Goal: Navigation & Orientation: Find specific page/section

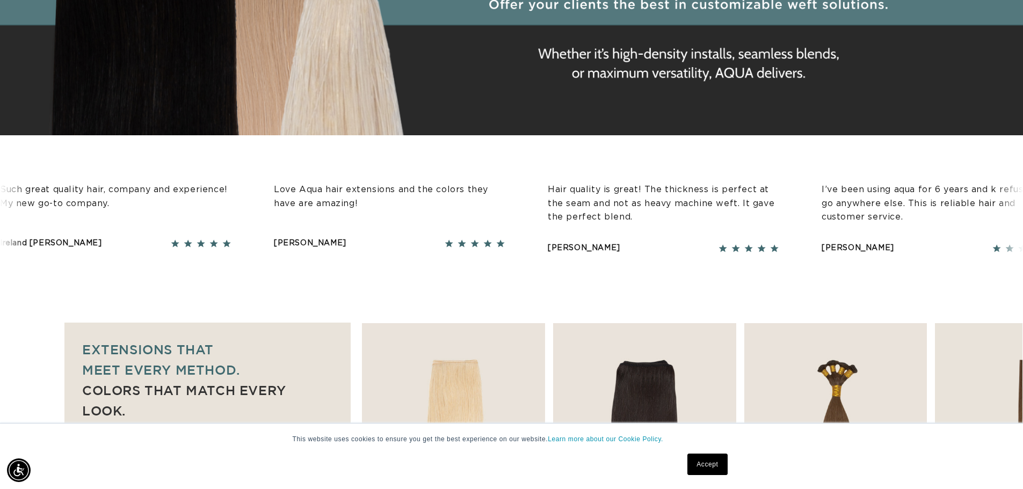
scroll to position [0, 947]
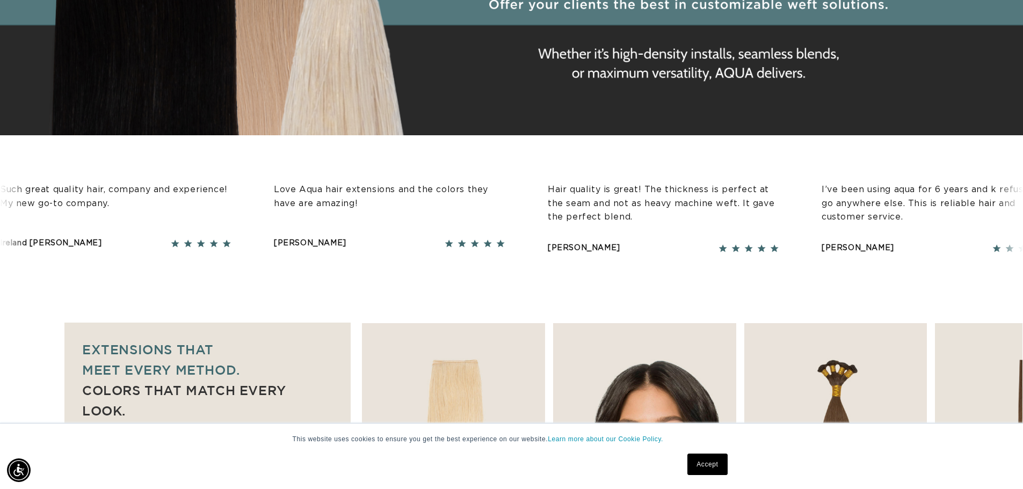
click at [709, 471] on link "Accept" at bounding box center [708, 464] width 40 height 21
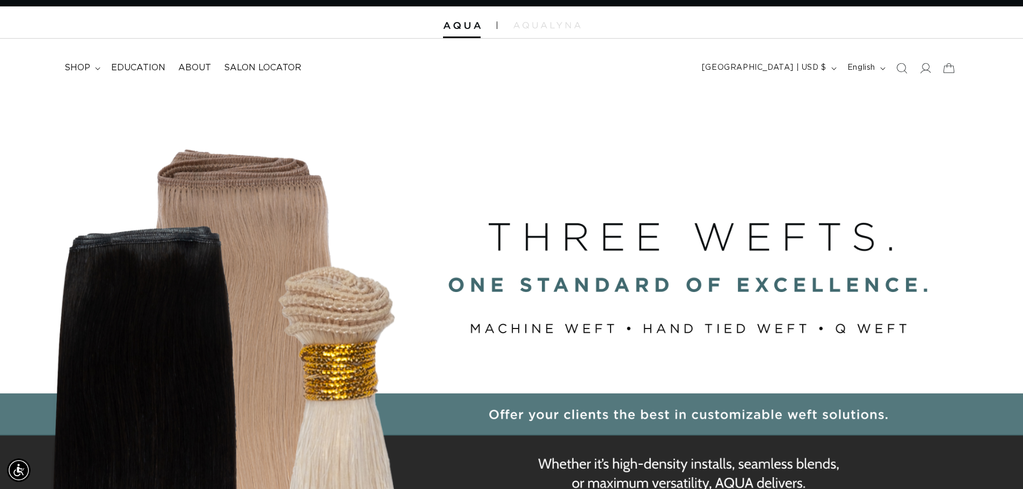
scroll to position [0, 0]
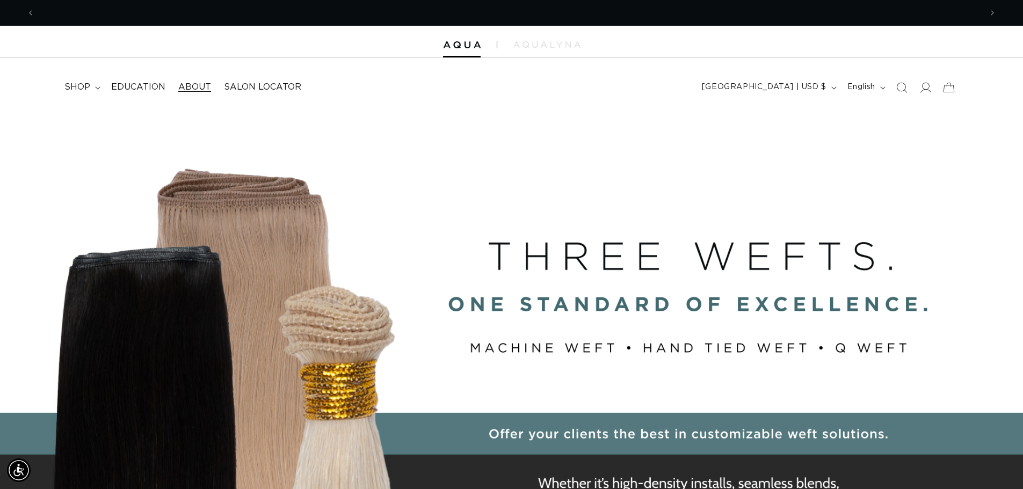
click at [196, 83] on span "About" at bounding box center [194, 87] width 33 height 11
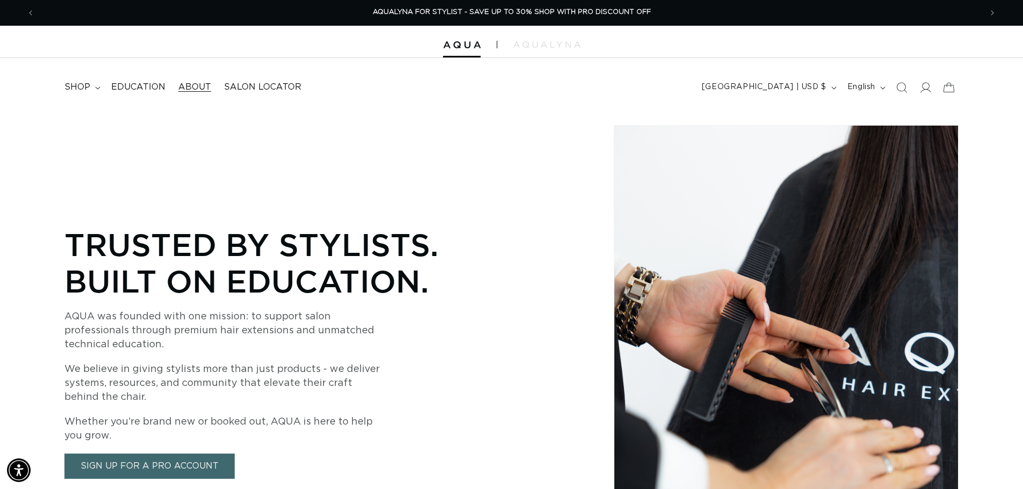
click at [465, 40] on div at bounding box center [511, 42] width 1023 height 32
click at [77, 90] on span "shop" at bounding box center [77, 87] width 26 height 11
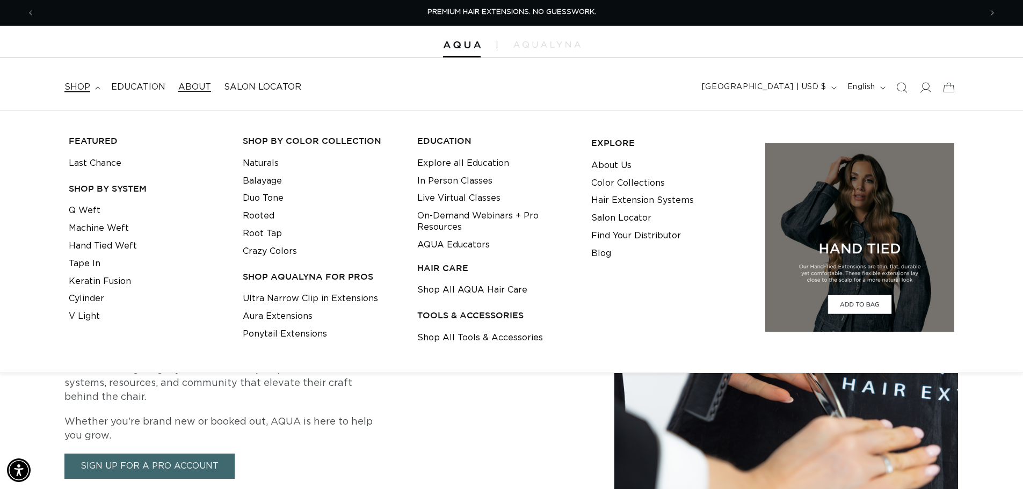
click at [105, 144] on h3 "FEATURED" at bounding box center [147, 140] width 157 height 11
click at [97, 187] on h3 "SHOP BY SYSTEM" at bounding box center [147, 188] width 157 height 11
click at [92, 223] on link "Machine Weft" at bounding box center [99, 229] width 60 height 18
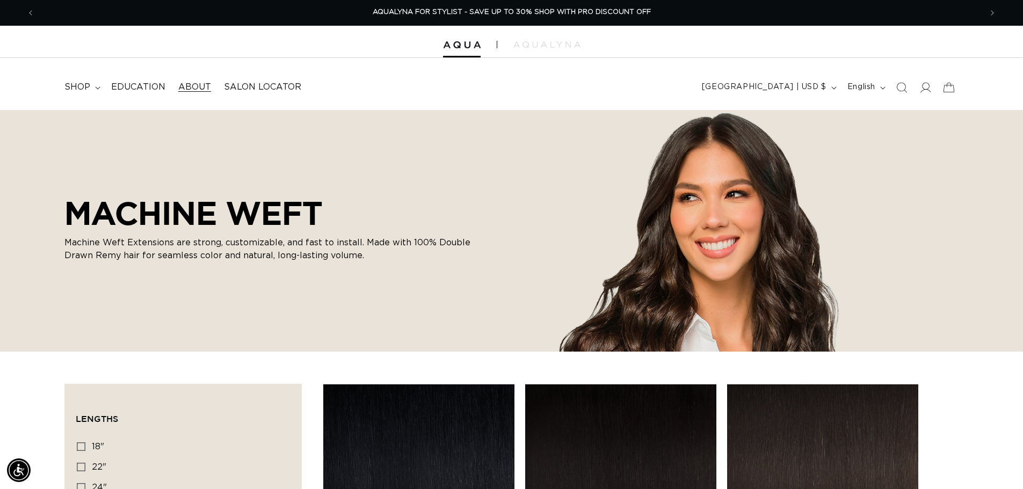
click at [202, 86] on span "About" at bounding box center [194, 87] width 33 height 11
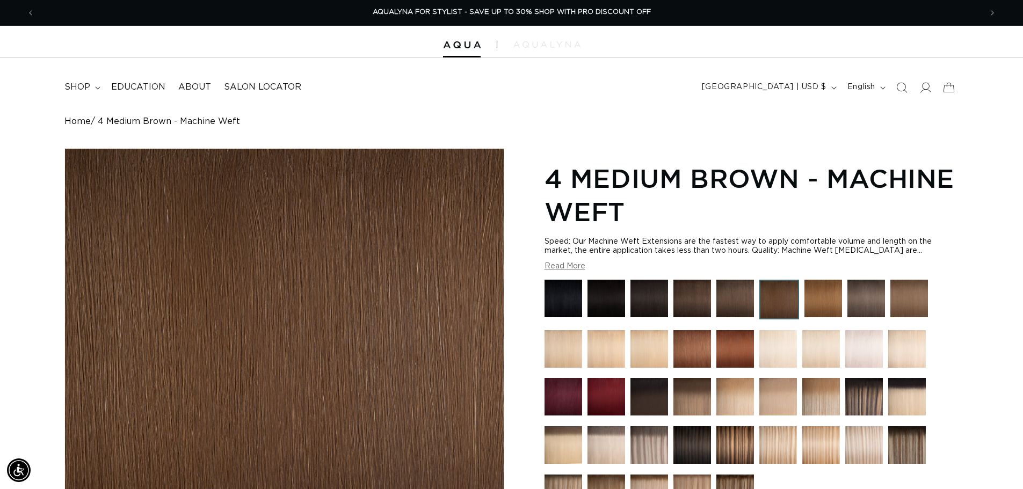
click at [539, 41] on img at bounding box center [547, 44] width 67 height 6
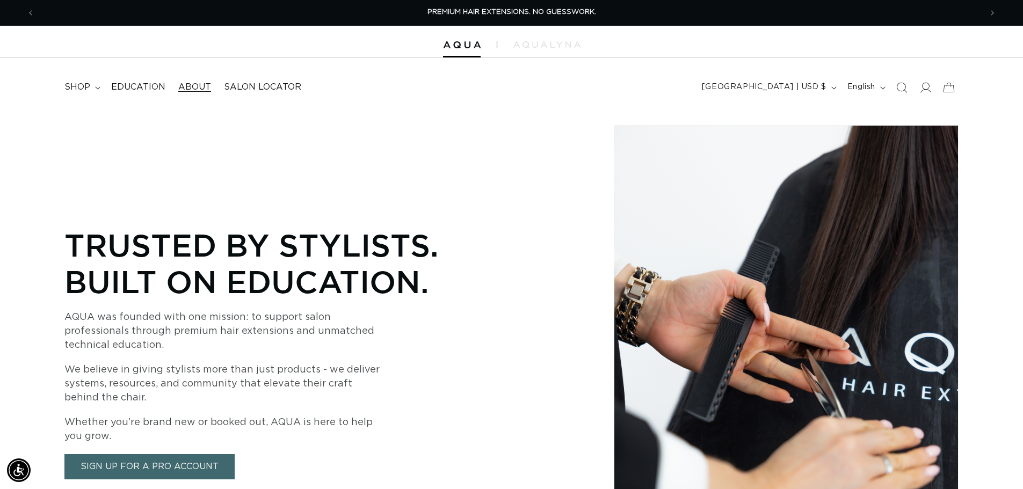
drag, startPoint x: 463, startPoint y: 42, endPoint x: 385, endPoint y: 121, distance: 110.5
click at [385, 121] on div "Trusted by Stylists. Built on Education. AQUA was founded with one mission: to …" at bounding box center [511, 345] width 1023 height 470
click at [88, 85] on span "shop" at bounding box center [77, 87] width 26 height 11
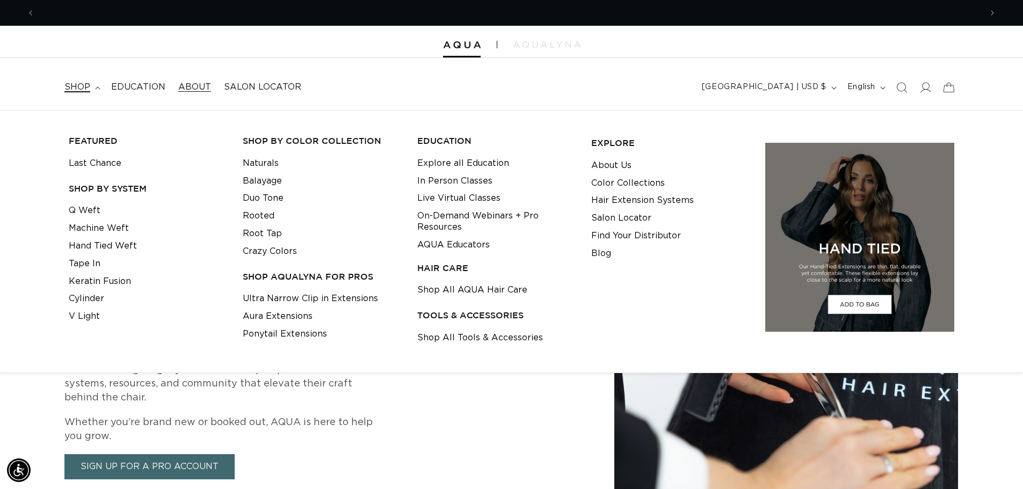
scroll to position [0, 947]
click at [612, 238] on link "Find Your Distributor" at bounding box center [636, 236] width 90 height 18
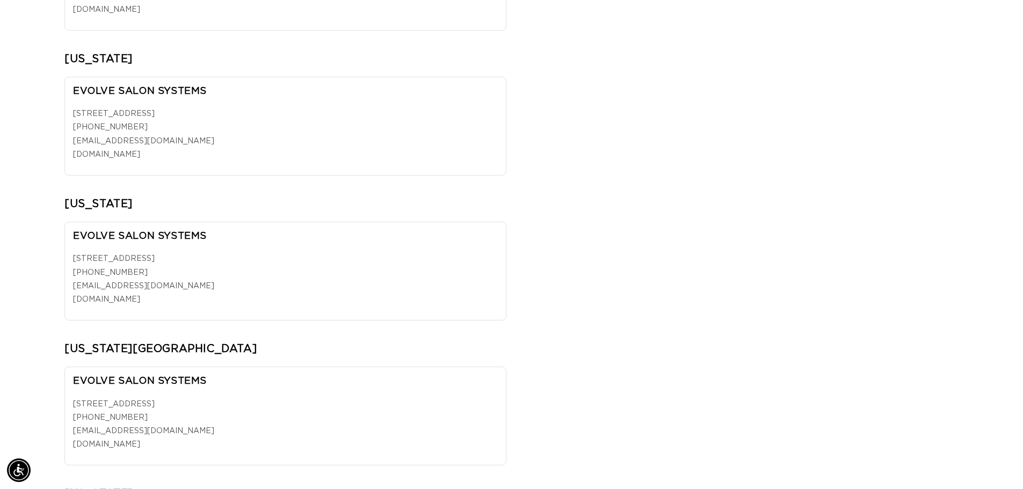
scroll to position [1558, 0]
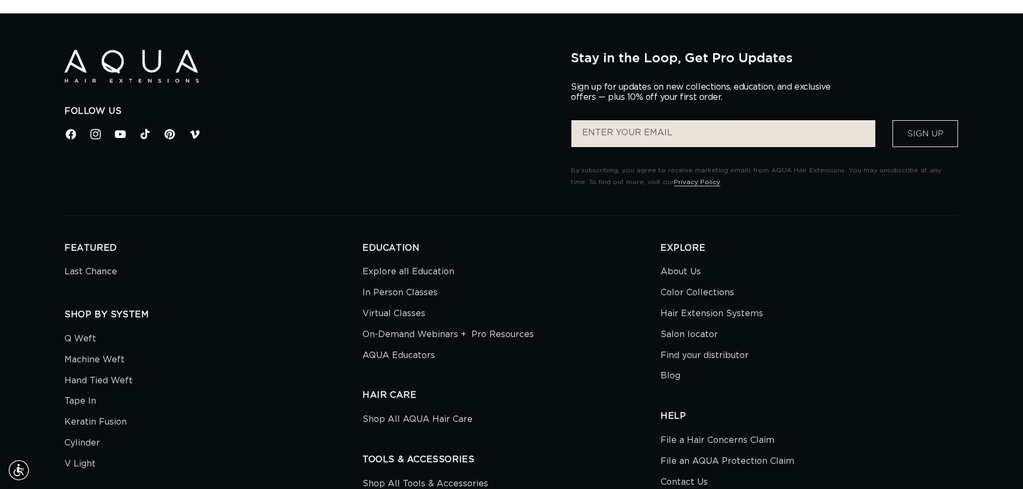
scroll to position [0, 0]
